Goal: Find specific page/section: Find specific page/section

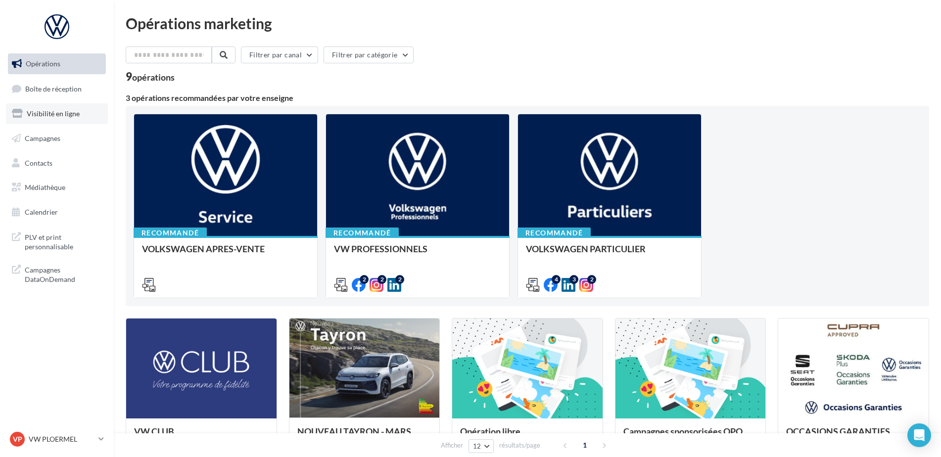
click at [66, 111] on span "Visibilité en ligne" at bounding box center [53, 113] width 53 height 8
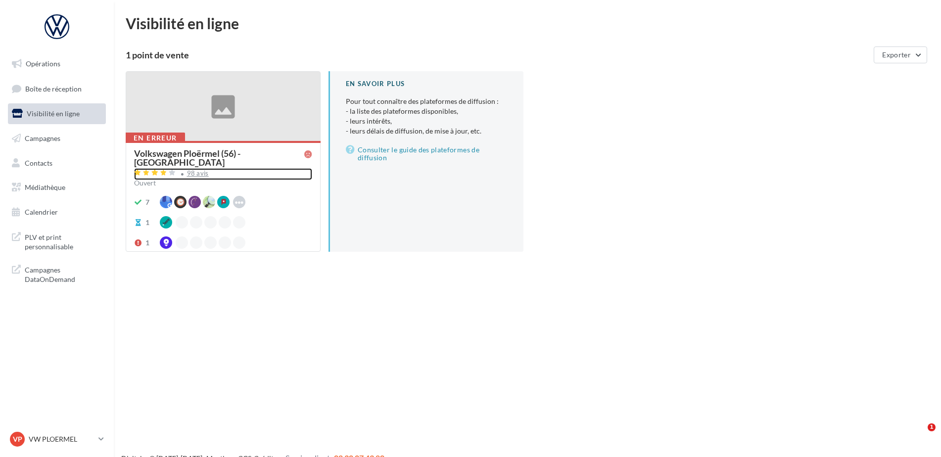
click at [193, 170] on div "98 avis" at bounding box center [198, 173] width 22 height 6
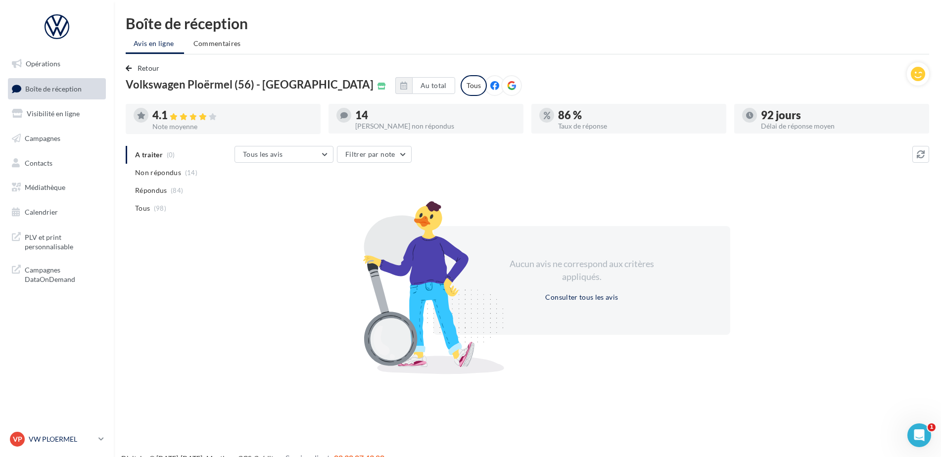
click at [57, 443] on p "VW PLOERMEL" at bounding box center [62, 439] width 66 height 10
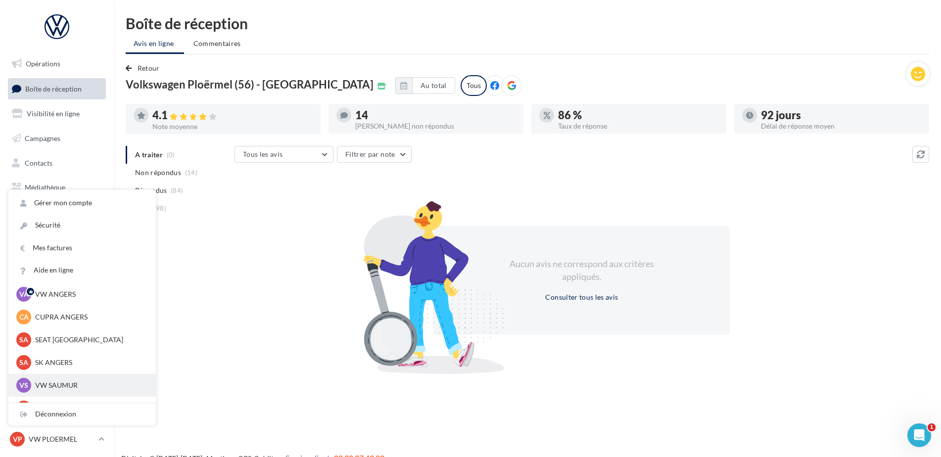
scroll to position [91, 0]
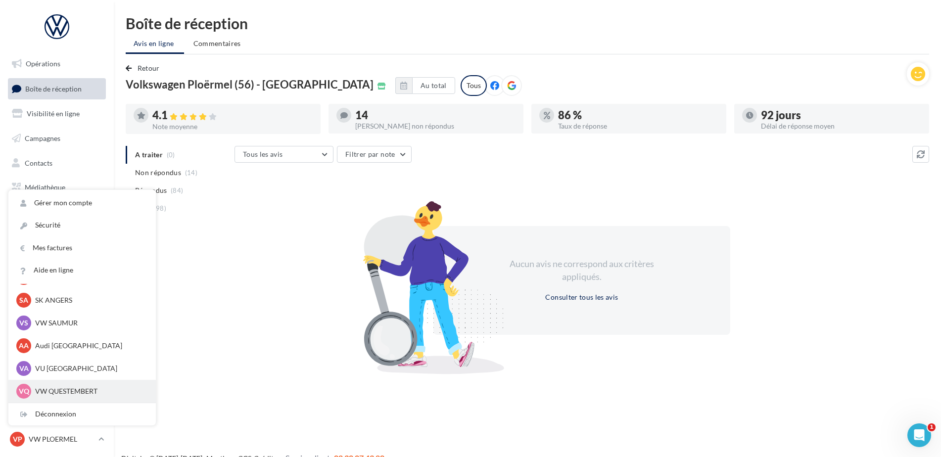
click at [51, 389] on p "VW QUESTEMBERT" at bounding box center [89, 391] width 109 height 10
click at [63, 389] on p "VW QUESTEMBERT" at bounding box center [89, 391] width 109 height 10
